Goal: Transaction & Acquisition: Purchase product/service

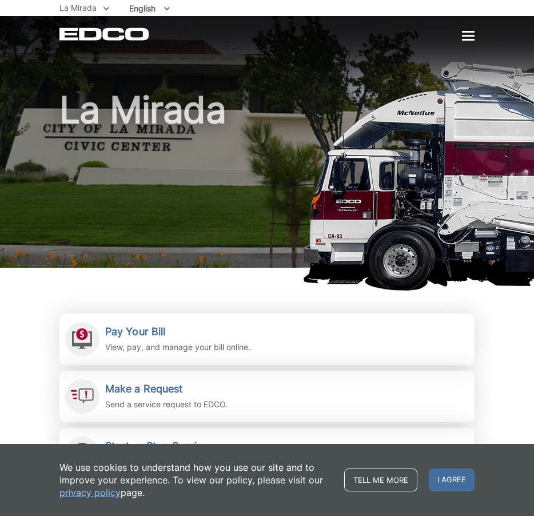
scroll to position [81, 0]
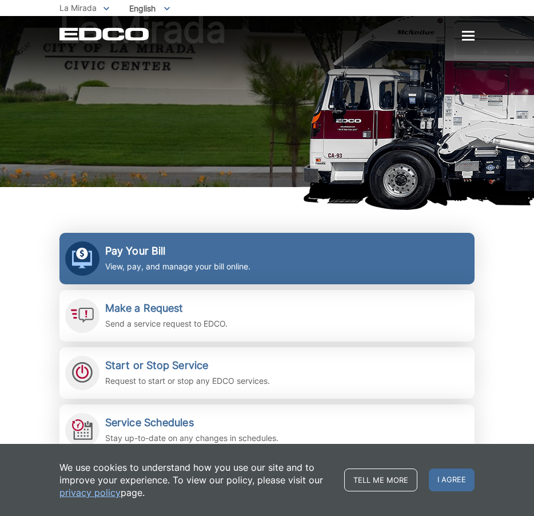
click at [256, 241] on link "Pay Your Bill View, pay, and manage your bill online." at bounding box center [266, 258] width 415 height 51
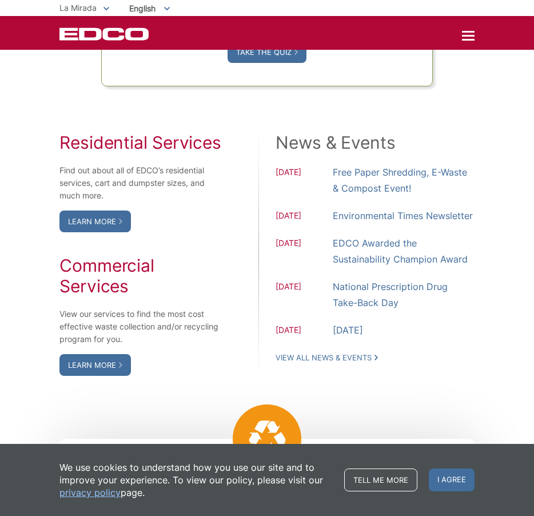
scroll to position [1211, 0]
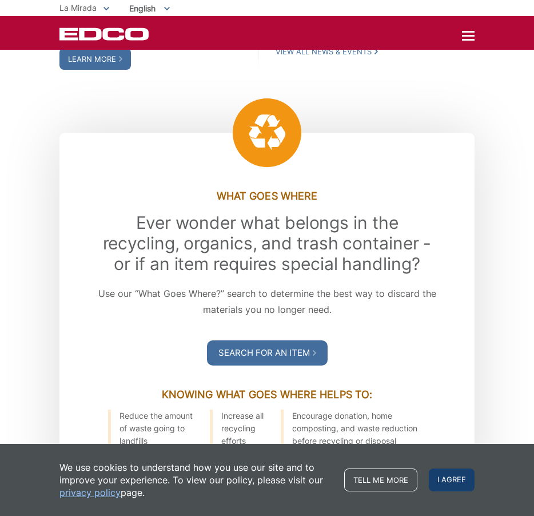
click at [451, 479] on span "I agree" at bounding box center [452, 479] width 46 height 23
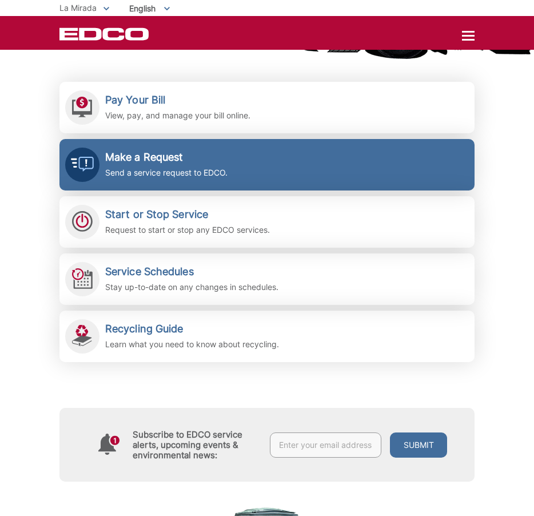
scroll to position [229, 0]
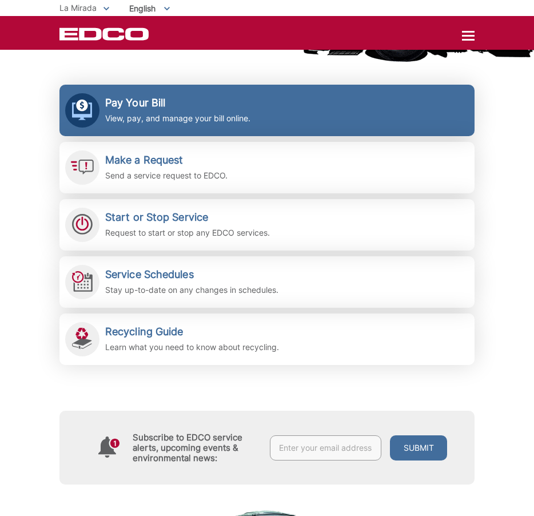
click at [353, 108] on link "Pay Your Bill View, pay, and manage your bill online." at bounding box center [266, 110] width 415 height 51
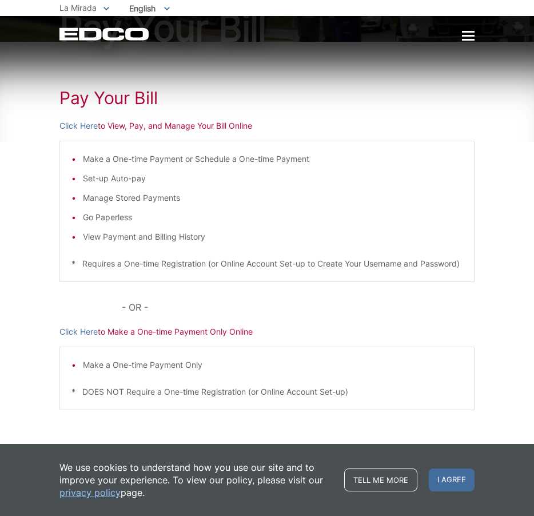
scroll to position [101, 0]
click at [85, 125] on link "Click Here" at bounding box center [78, 126] width 38 height 13
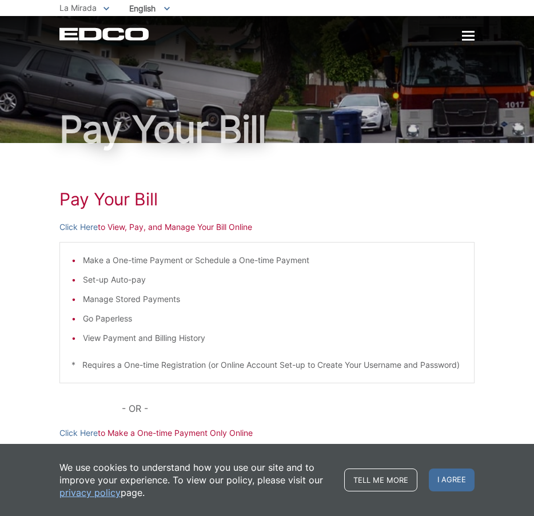
scroll to position [0, 0]
click at [472, 35] on div at bounding box center [468, 36] width 13 height 2
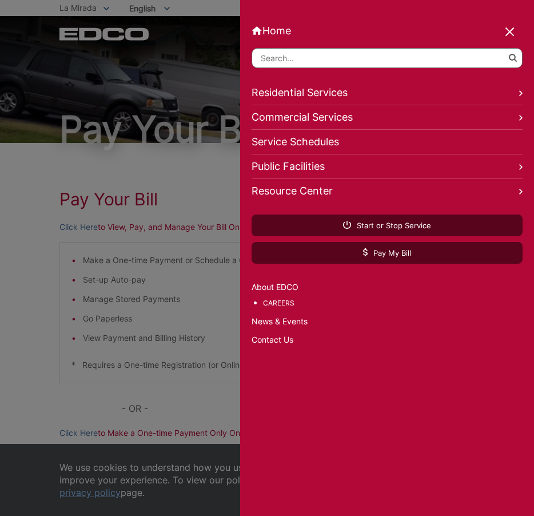
click at [364, 97] on link "Residential Services" at bounding box center [387, 93] width 271 height 25
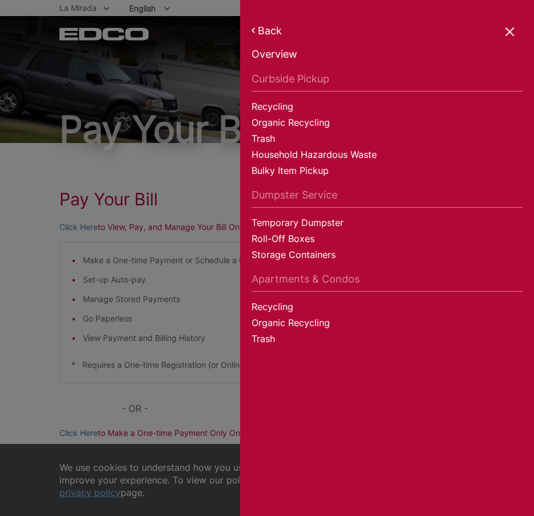
click at [237, 110] on div at bounding box center [267, 258] width 534 height 516
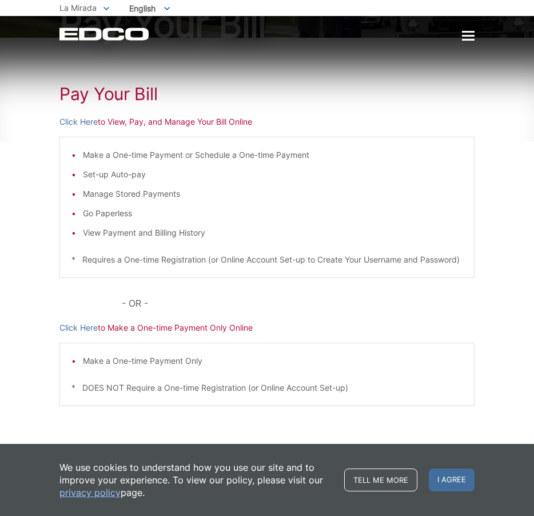
scroll to position [118, 0]
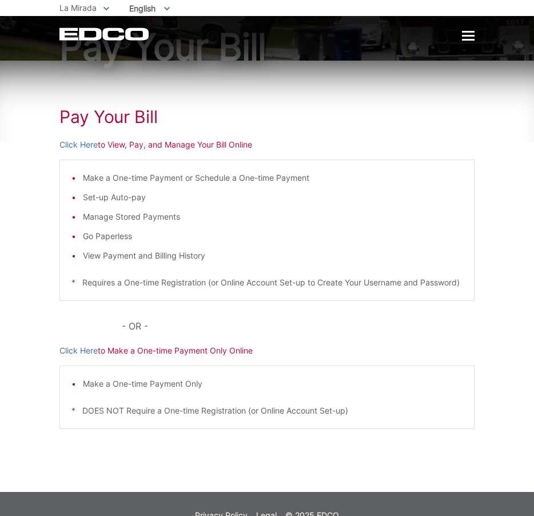
scroll to position [97, 0]
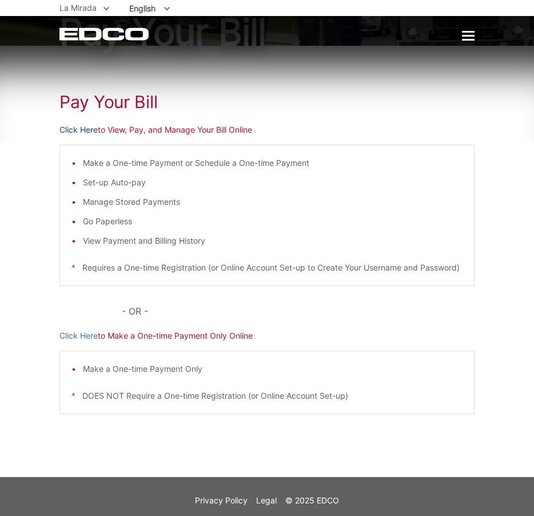
click at [86, 130] on link "Click Here" at bounding box center [78, 130] width 38 height 13
